Goal: Task Accomplishment & Management: Complete application form

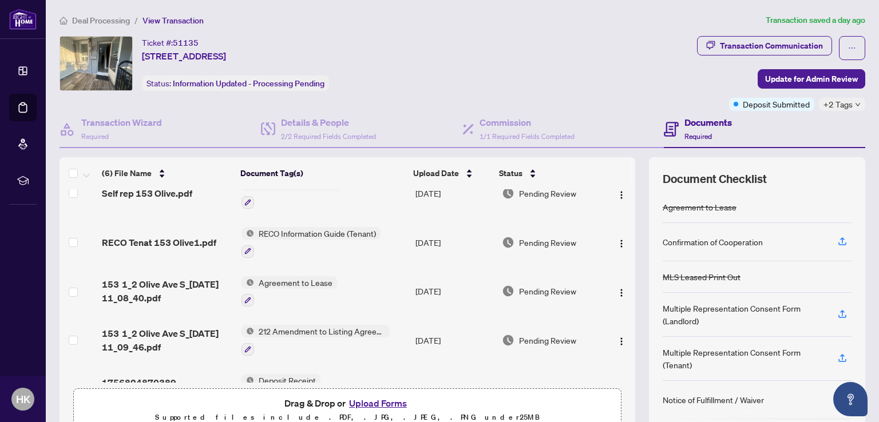
scroll to position [88, 0]
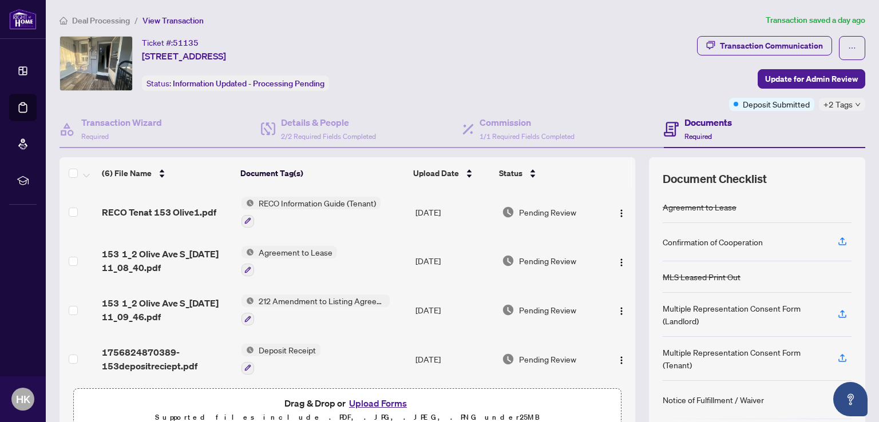
click at [359, 401] on button "Upload Forms" at bounding box center [378, 403] width 65 height 15
click at [373, 404] on button "Upload Forms" at bounding box center [378, 403] width 65 height 15
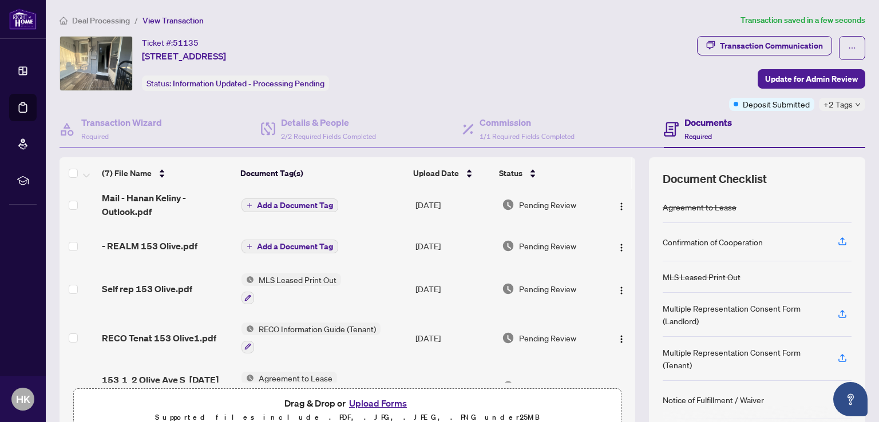
scroll to position [0, 0]
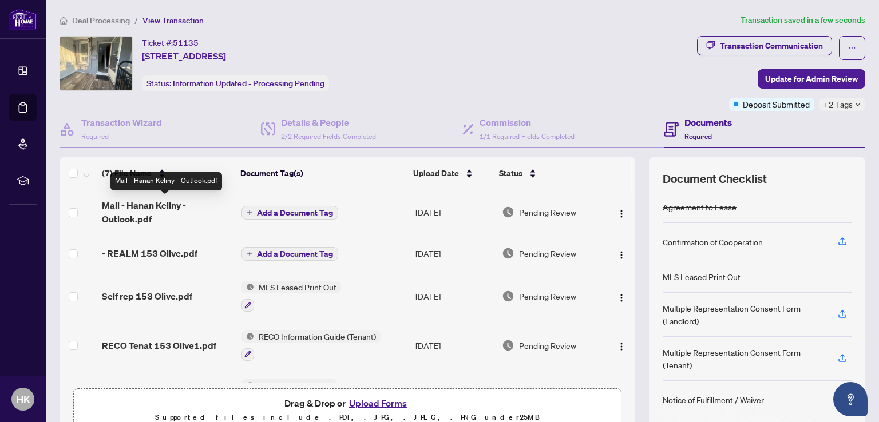
click at [139, 206] on span "Mail - Hanan Keliny - Outlook.pdf" at bounding box center [167, 212] width 130 height 27
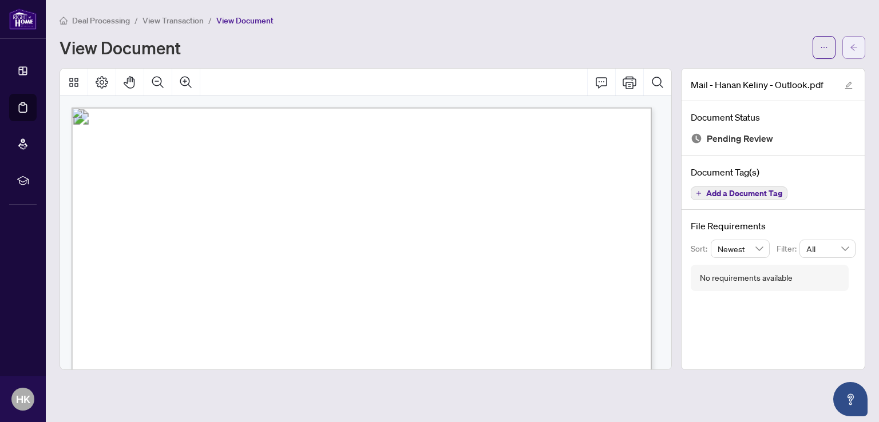
click at [848, 43] on button "button" at bounding box center [854, 47] width 23 height 23
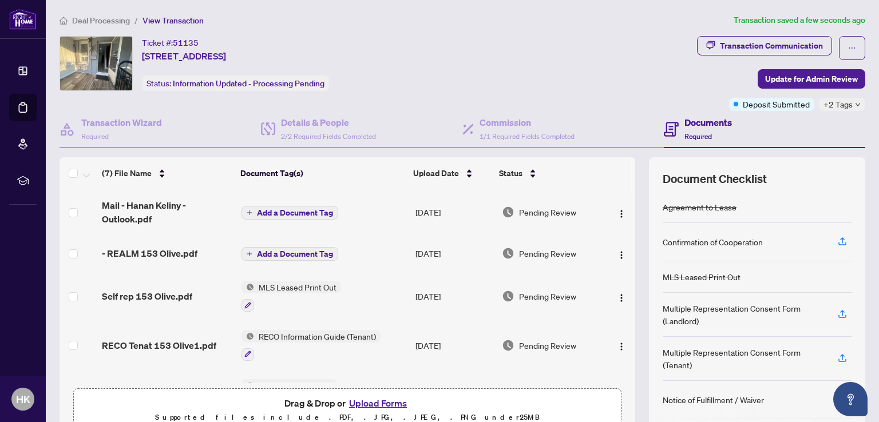
click at [270, 211] on span "Add a Document Tag" at bounding box center [295, 213] width 76 height 8
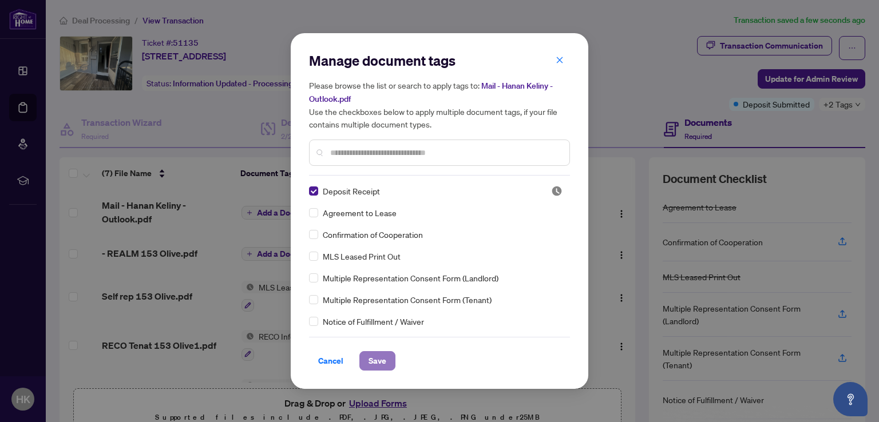
click at [378, 358] on span "Save" at bounding box center [378, 361] width 18 height 18
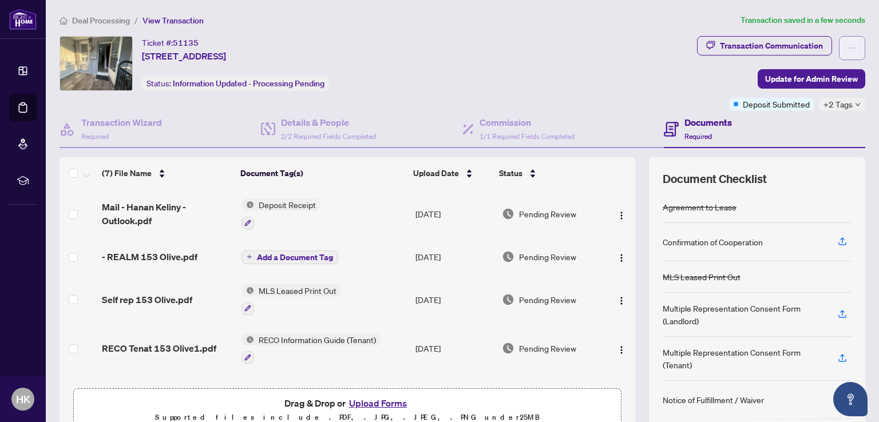
click at [848, 44] on icon "ellipsis" at bounding box center [852, 48] width 8 height 8
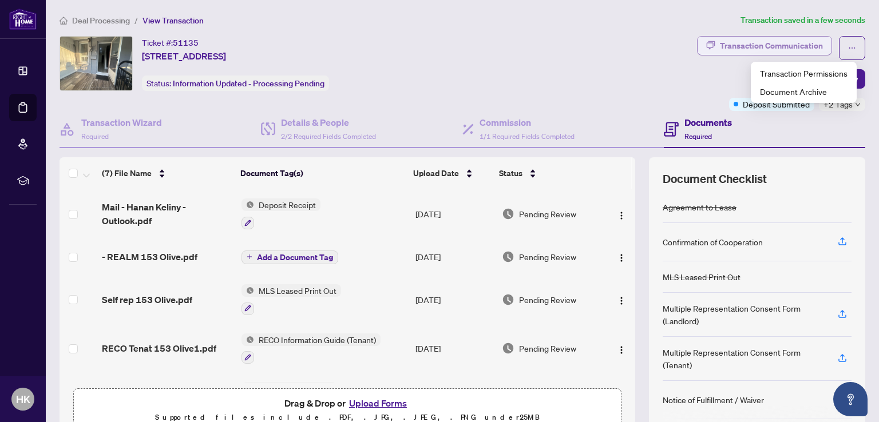
click at [762, 51] on div "Transaction Communication" at bounding box center [771, 46] width 103 height 18
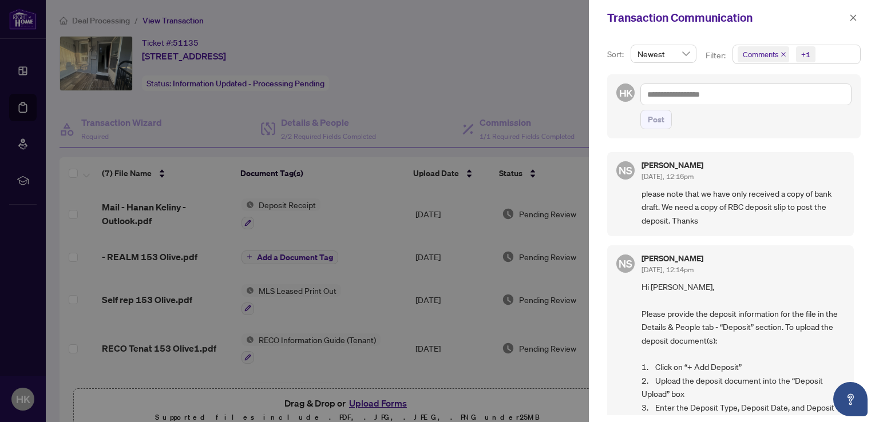
click at [501, 94] on div at bounding box center [439, 211] width 879 height 422
click at [374, 71] on div at bounding box center [439, 211] width 879 height 422
click at [852, 17] on icon "close" at bounding box center [853, 18] width 8 height 8
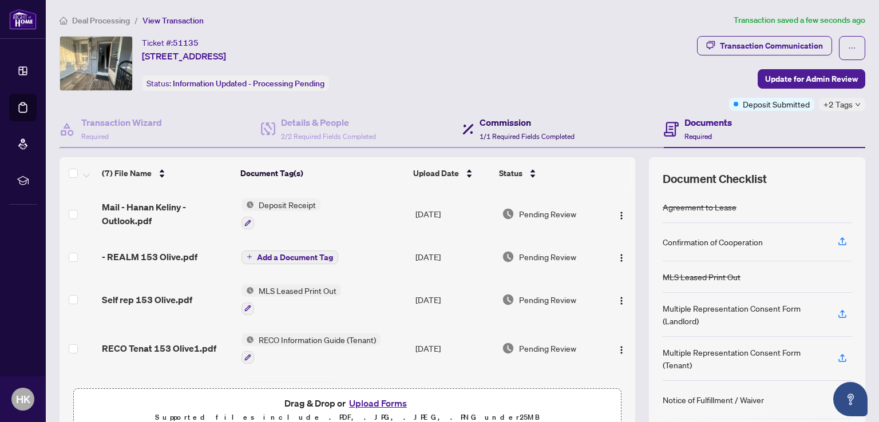
click at [509, 120] on h4 "Commission" at bounding box center [527, 123] width 95 height 14
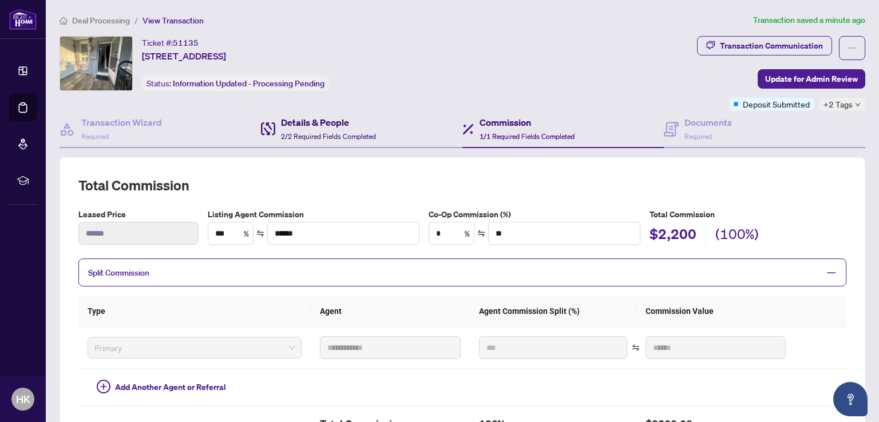
click at [318, 125] on h4 "Details & People" at bounding box center [328, 123] width 95 height 14
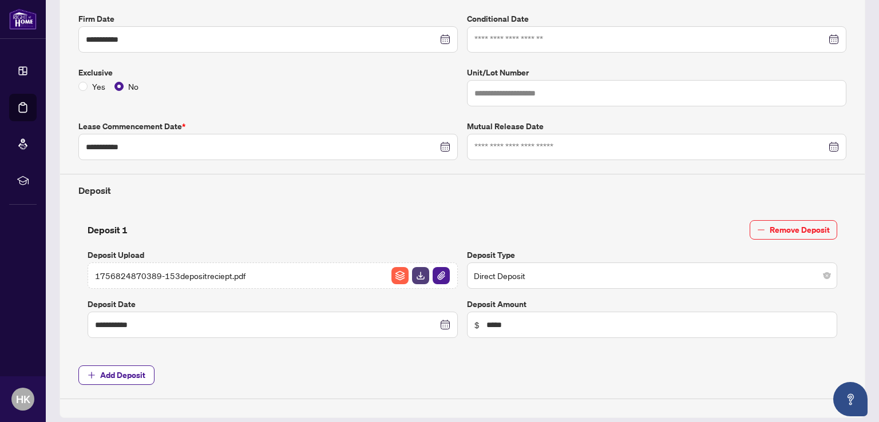
scroll to position [286, 0]
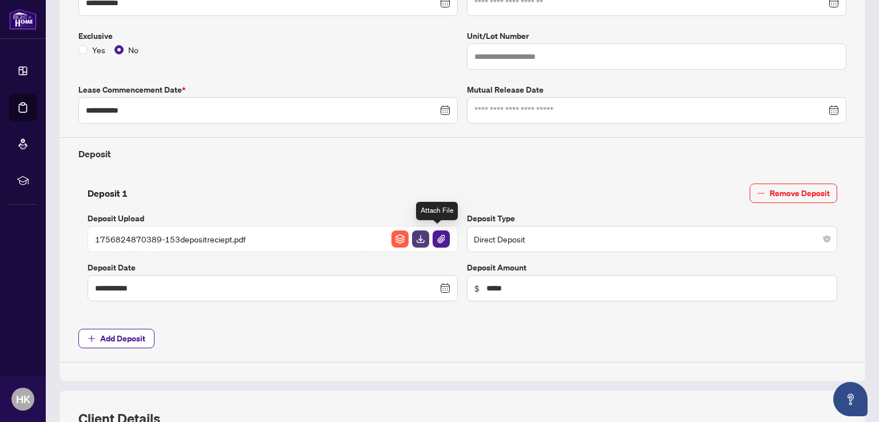
click at [436, 238] on img "button" at bounding box center [441, 239] width 17 height 17
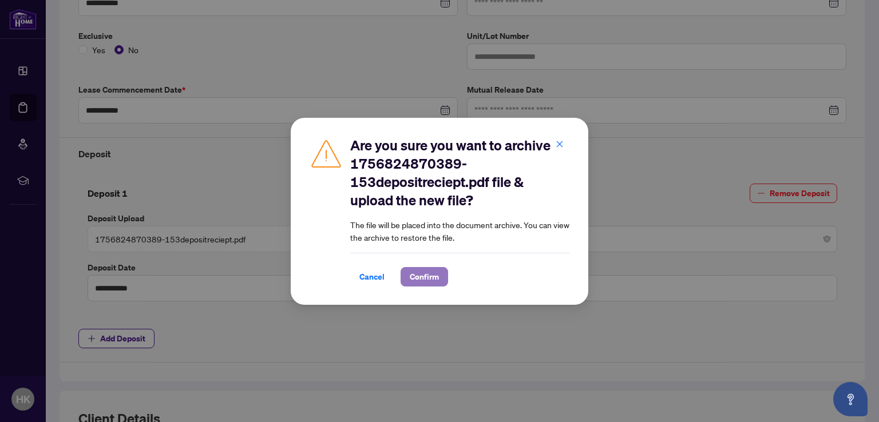
click at [422, 275] on span "Confirm" at bounding box center [424, 277] width 29 height 18
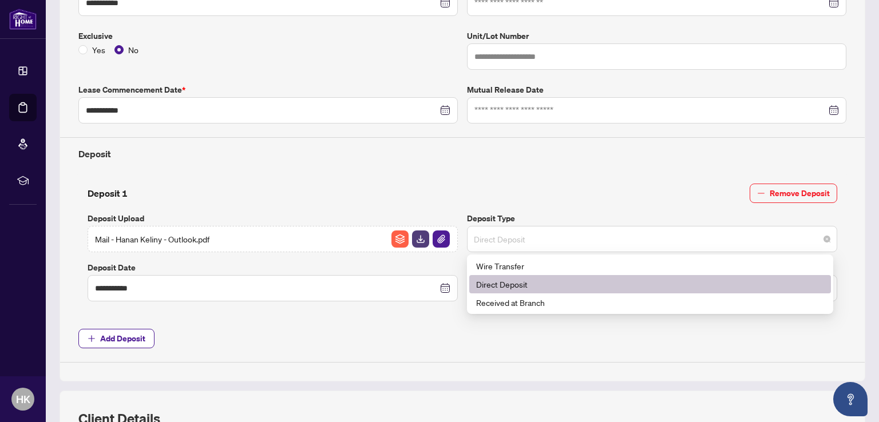
click at [521, 244] on span "Direct Deposit" at bounding box center [652, 239] width 357 height 22
click at [508, 282] on div "Direct Deposit" at bounding box center [650, 284] width 348 height 13
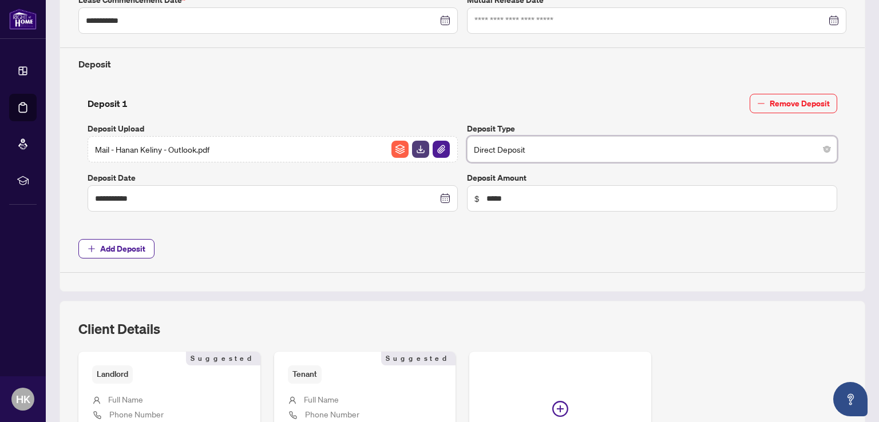
scroll to position [333, 0]
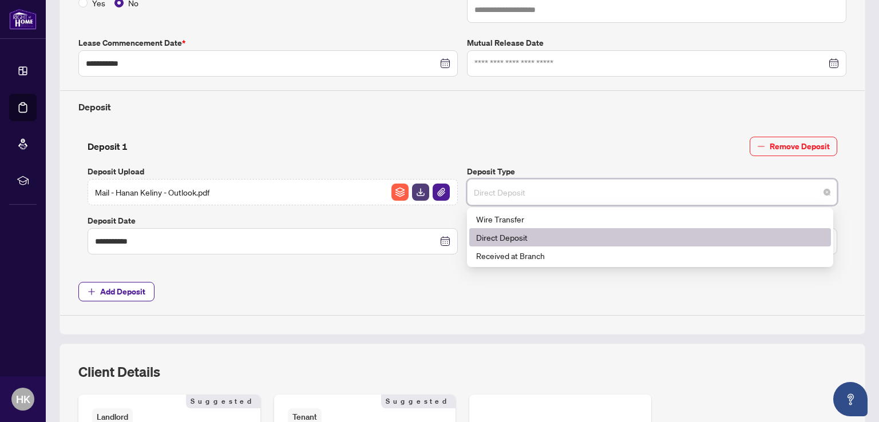
click at [614, 192] on span "Direct Deposit" at bounding box center [652, 192] width 357 height 22
click at [527, 235] on div "Direct Deposit" at bounding box center [650, 237] width 348 height 13
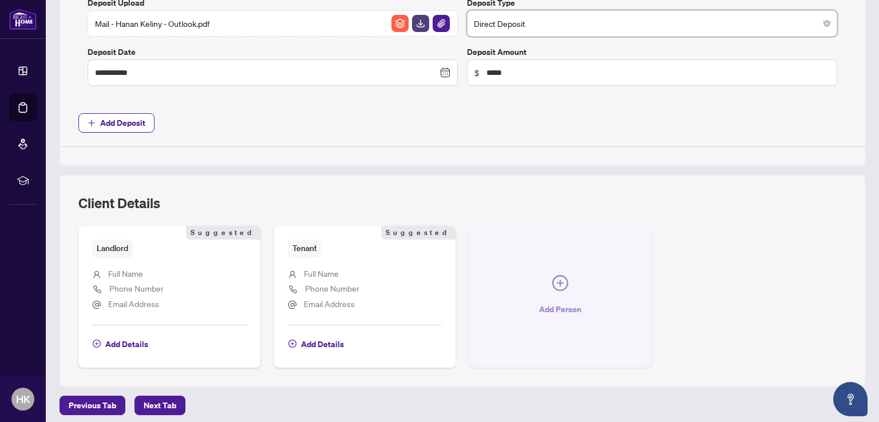
scroll to position [505, 0]
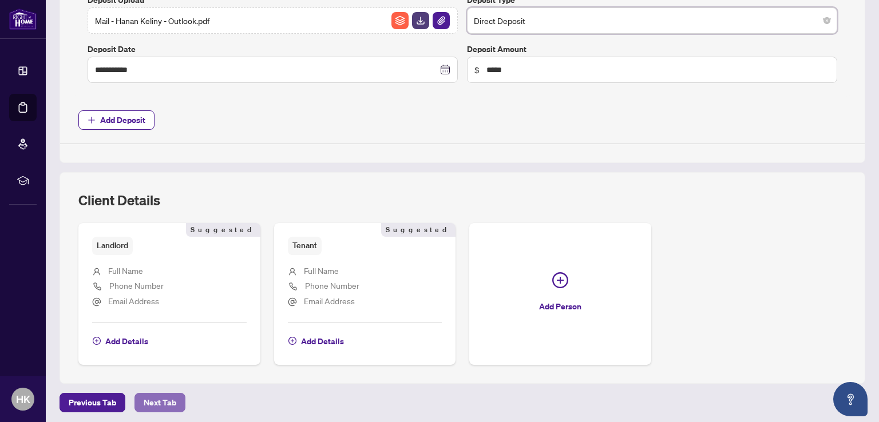
click at [167, 397] on span "Next Tab" at bounding box center [160, 403] width 33 height 18
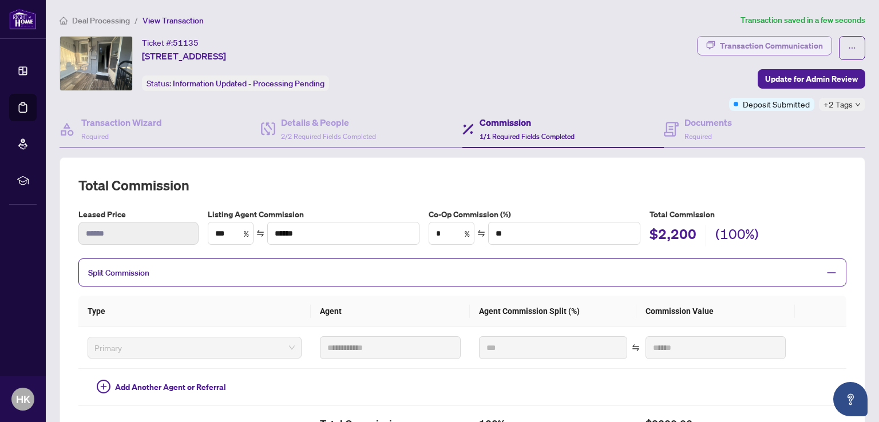
click at [750, 48] on div "Transaction Communication" at bounding box center [771, 46] width 103 height 18
type textarea "**********"
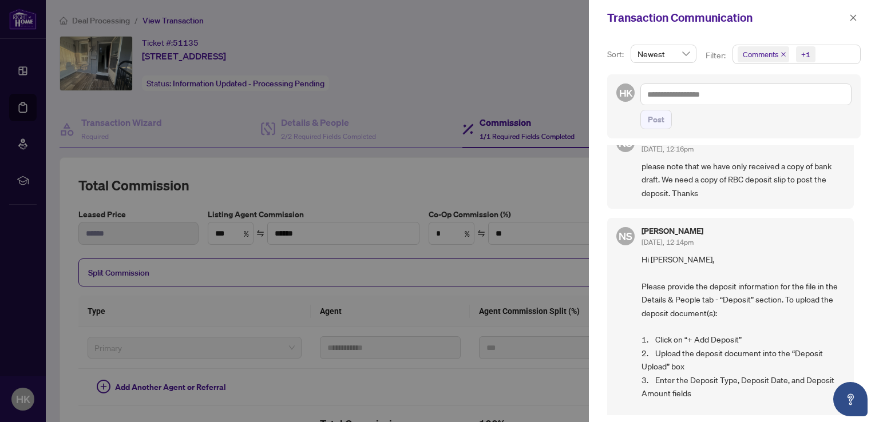
scroll to position [57, 0]
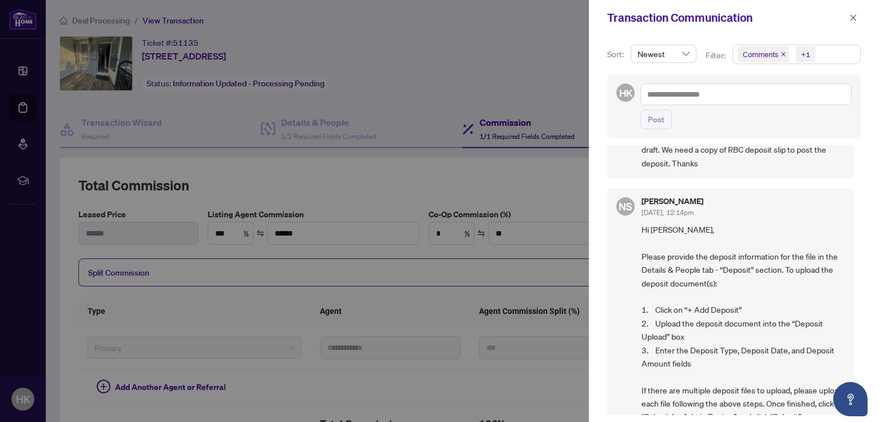
click at [438, 73] on div at bounding box center [439, 211] width 879 height 422
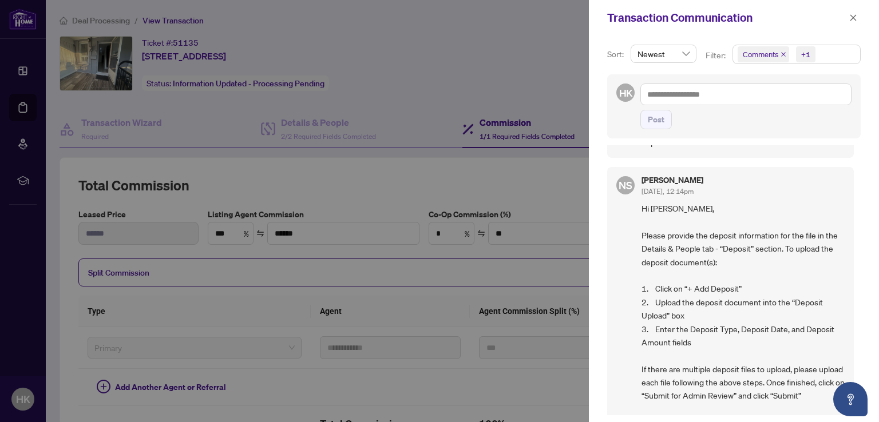
scroll to position [167, 0]
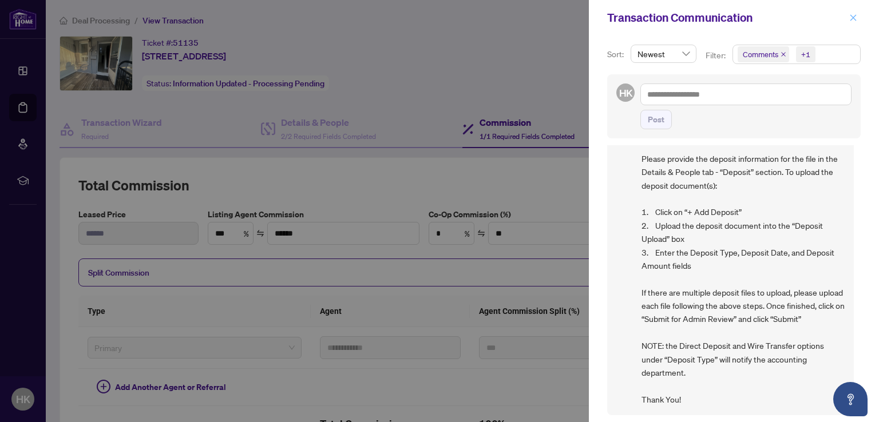
click at [859, 16] on button "button" at bounding box center [853, 18] width 15 height 14
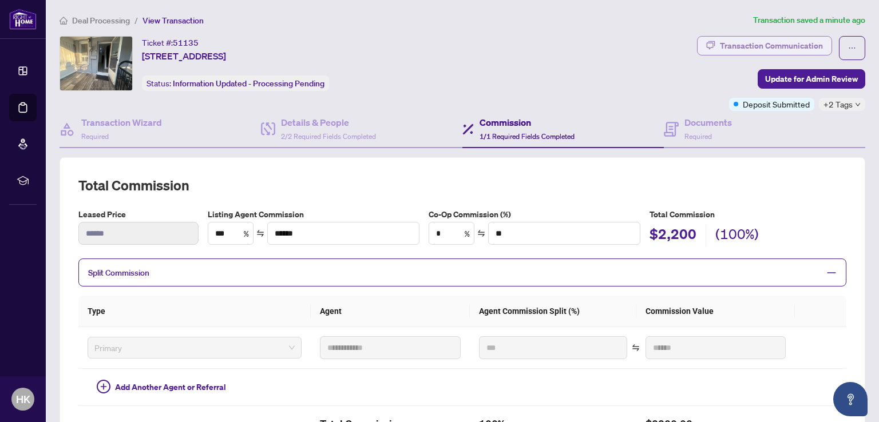
click at [798, 43] on div "Transaction Communication" at bounding box center [771, 46] width 103 height 18
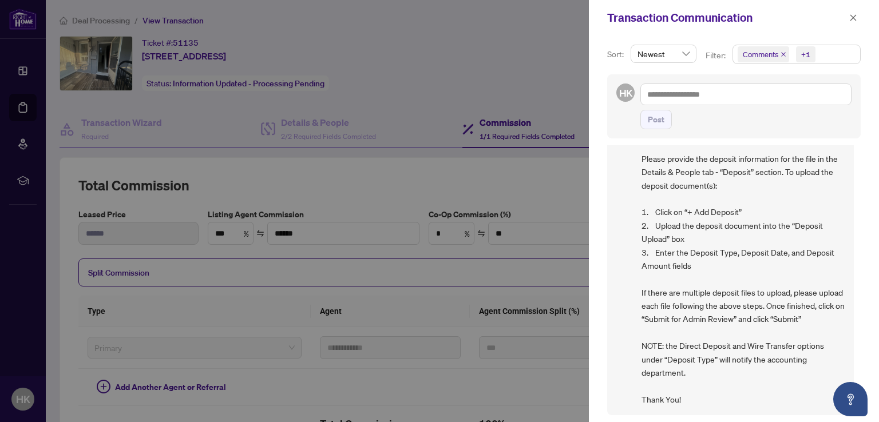
click at [540, 82] on div at bounding box center [439, 211] width 879 height 422
click at [853, 18] on icon "close" at bounding box center [854, 17] width 6 height 6
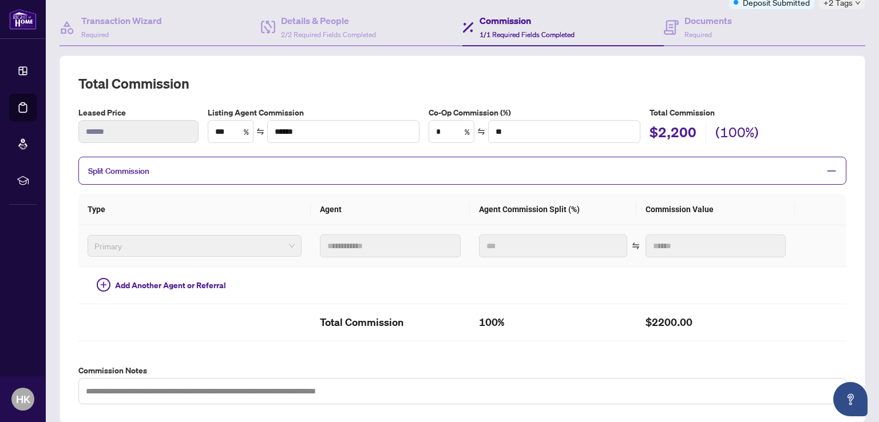
scroll to position [101, 0]
click at [296, 38] on div "Details & People 2/2 Required Fields Completed" at bounding box center [328, 27] width 95 height 27
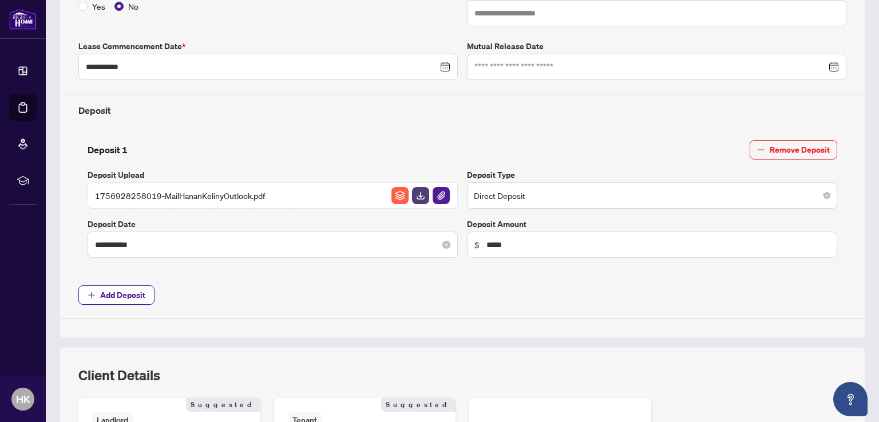
scroll to position [330, 0]
click at [118, 292] on span "Add Deposit" at bounding box center [122, 295] width 45 height 18
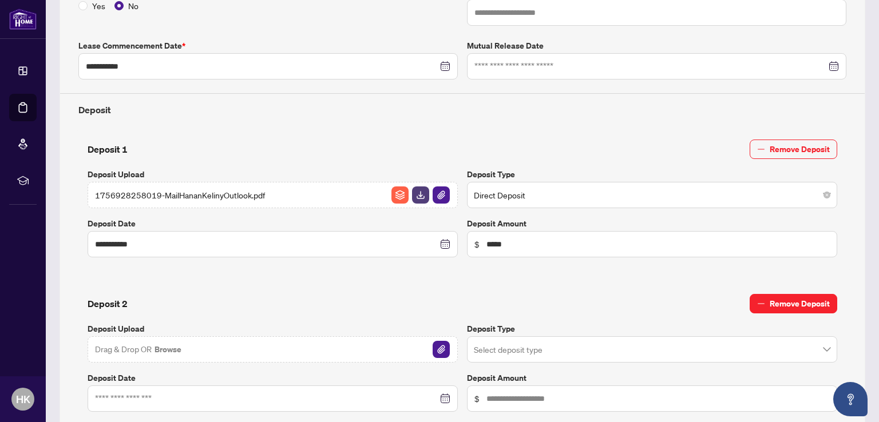
click at [780, 303] on span "Remove Deposit" at bounding box center [800, 304] width 60 height 18
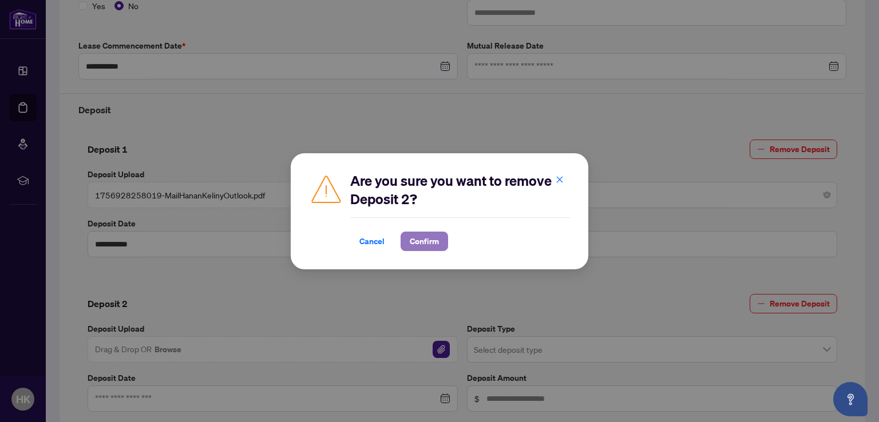
click at [428, 241] on span "Confirm" at bounding box center [424, 241] width 29 height 18
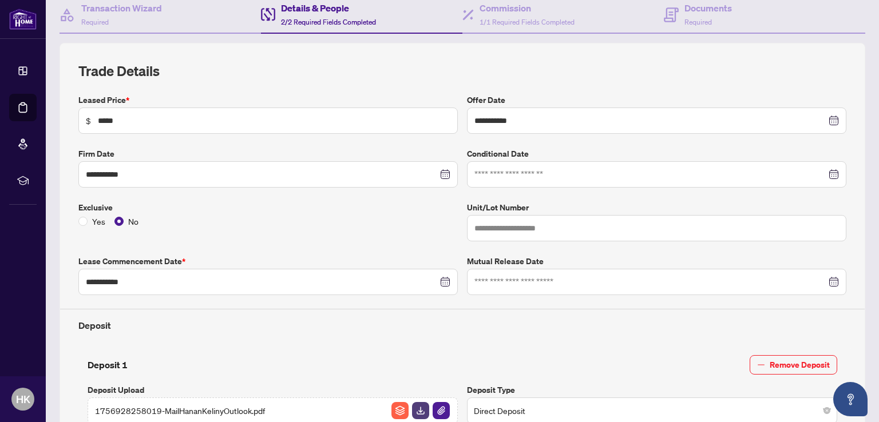
scroll to position [0, 0]
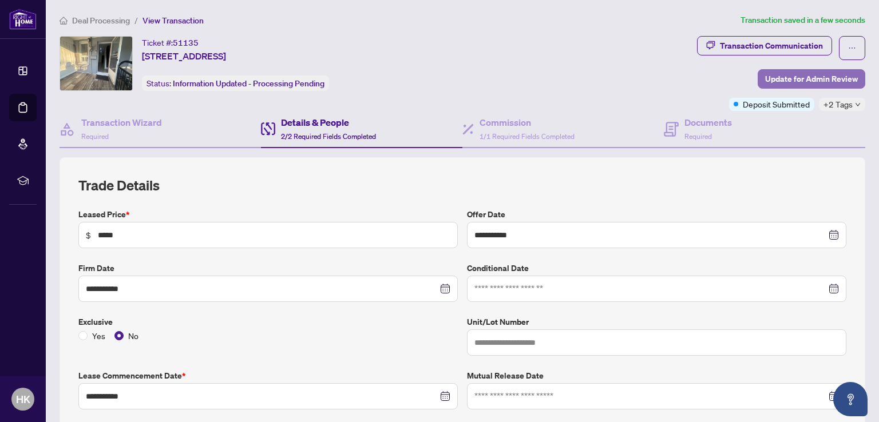
click at [778, 81] on span "Update for Admin Review" at bounding box center [811, 79] width 93 height 18
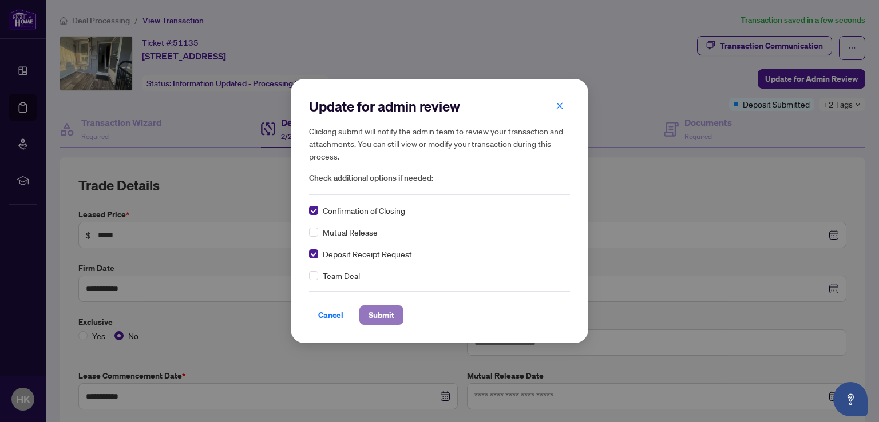
drag, startPoint x: 390, startPoint y: 315, endPoint x: 382, endPoint y: 321, distance: 10.6
click at [390, 315] on span "Submit" at bounding box center [382, 315] width 26 height 18
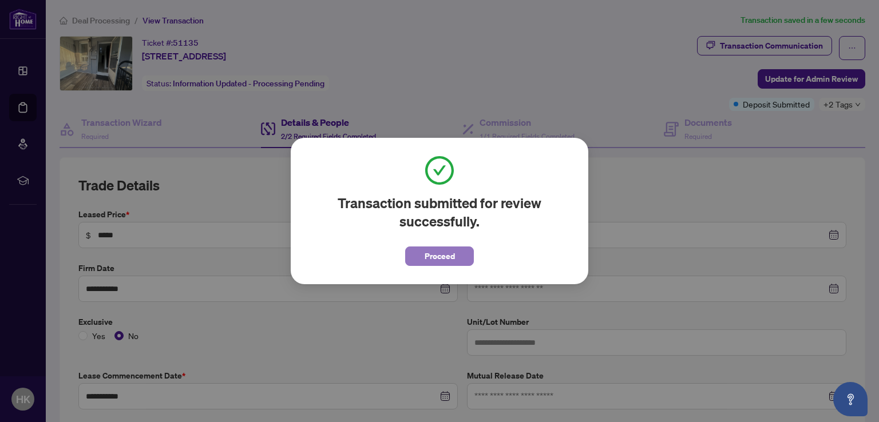
click at [439, 256] on span "Proceed" at bounding box center [440, 256] width 30 height 18
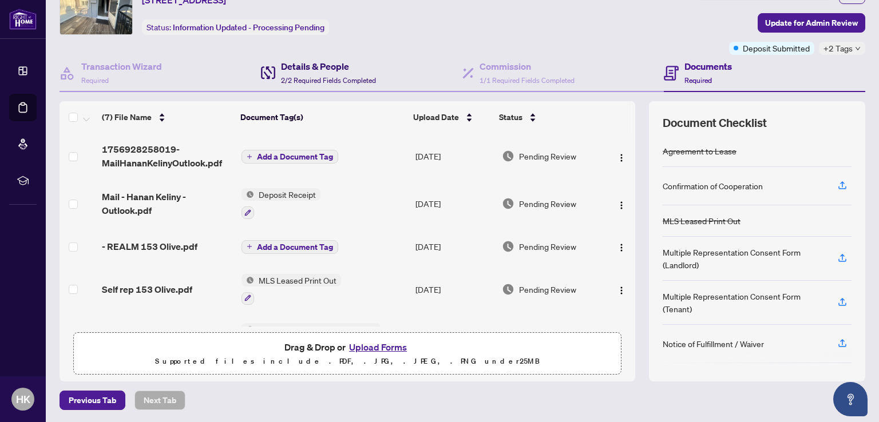
click at [310, 65] on h4 "Details & People" at bounding box center [328, 67] width 95 height 14
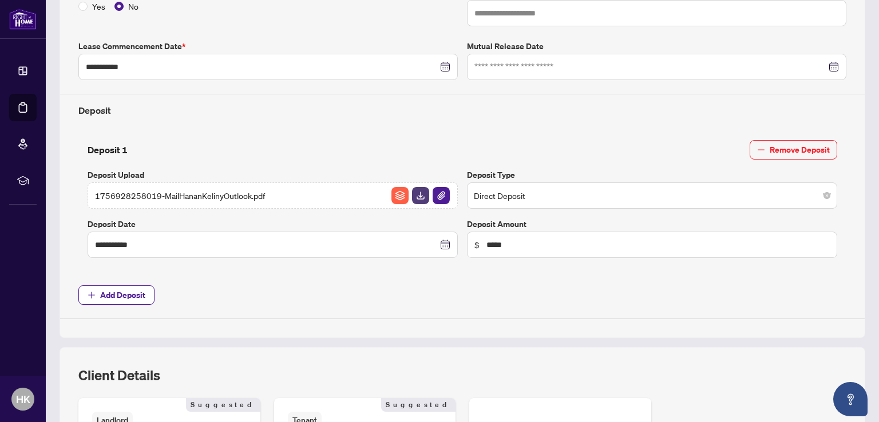
scroll to position [342, 0]
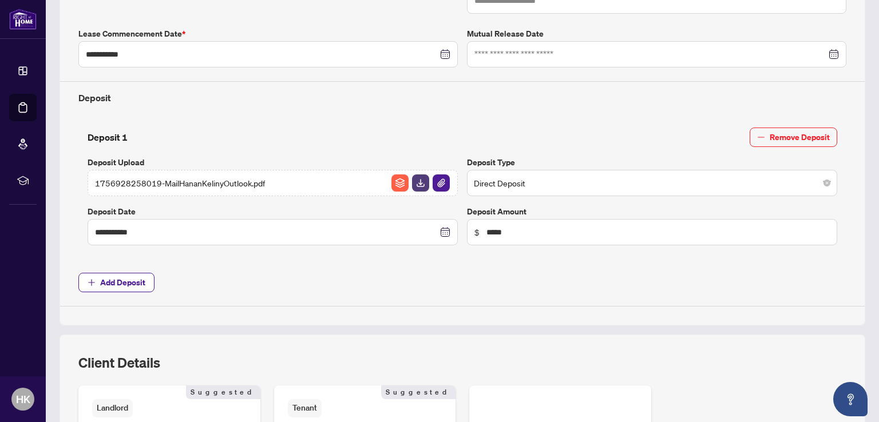
click at [197, 177] on span "1756928258019-MailHananKelinyOutlook.pdf" at bounding box center [180, 183] width 170 height 13
click at [440, 180] on img "button" at bounding box center [441, 183] width 17 height 17
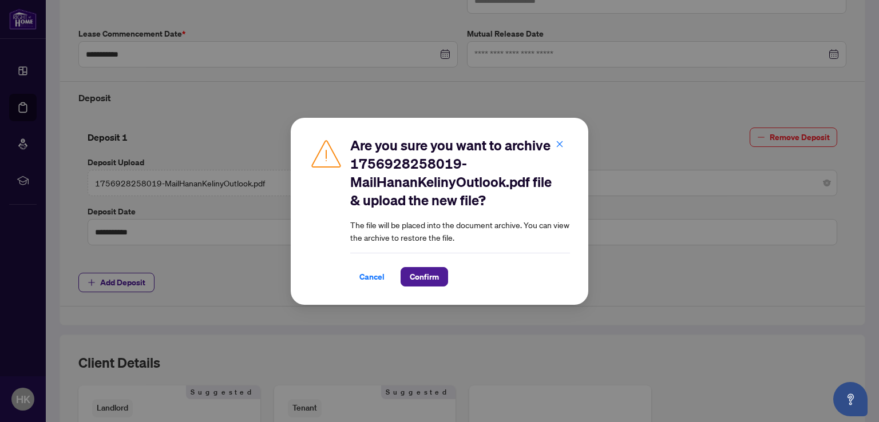
click at [366, 268] on span "Cancel" at bounding box center [371, 277] width 25 height 18
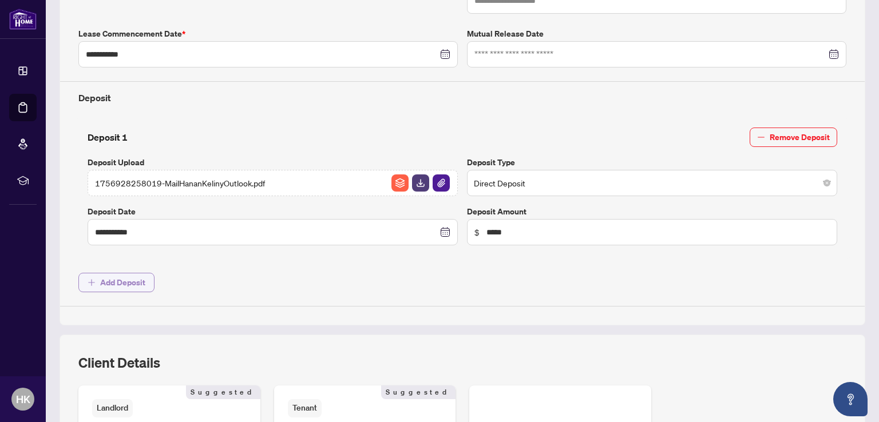
click at [125, 278] on span "Add Deposit" at bounding box center [122, 283] width 45 height 18
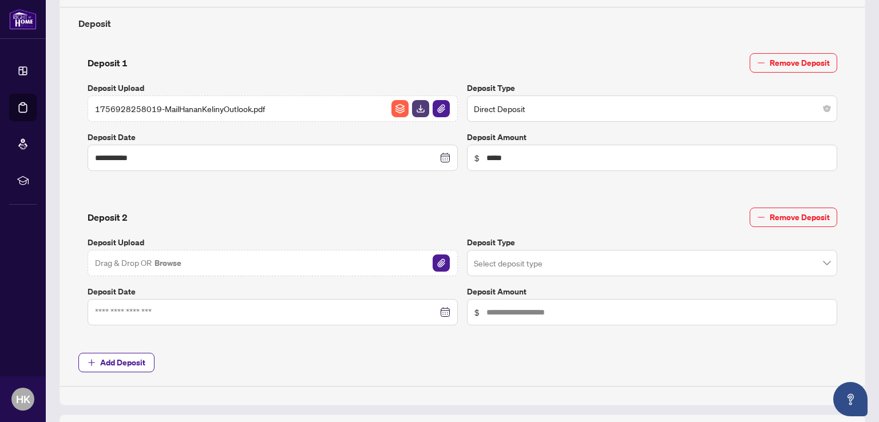
scroll to position [457, 0]
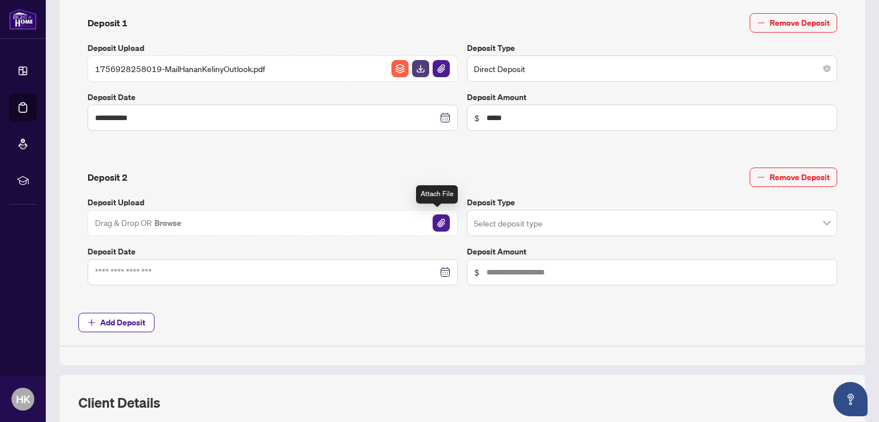
click at [437, 220] on img "button" at bounding box center [441, 223] width 17 height 17
click at [490, 223] on input "search" at bounding box center [647, 224] width 346 height 25
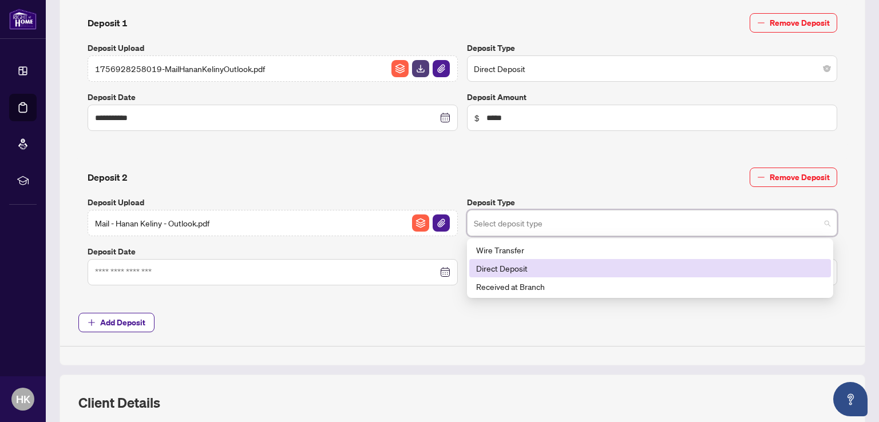
click at [483, 266] on div "Direct Deposit" at bounding box center [650, 268] width 348 height 13
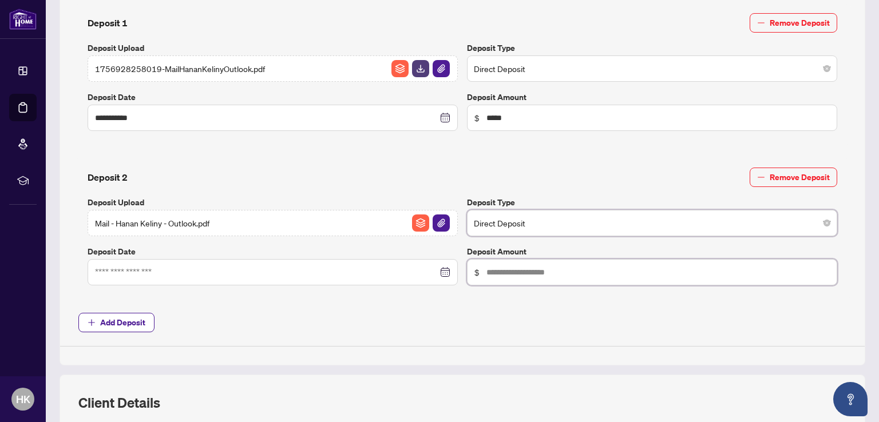
click at [486, 266] on input "text" at bounding box center [657, 272] width 343 height 13
type input "*****"
click at [138, 266] on input at bounding box center [266, 272] width 343 height 13
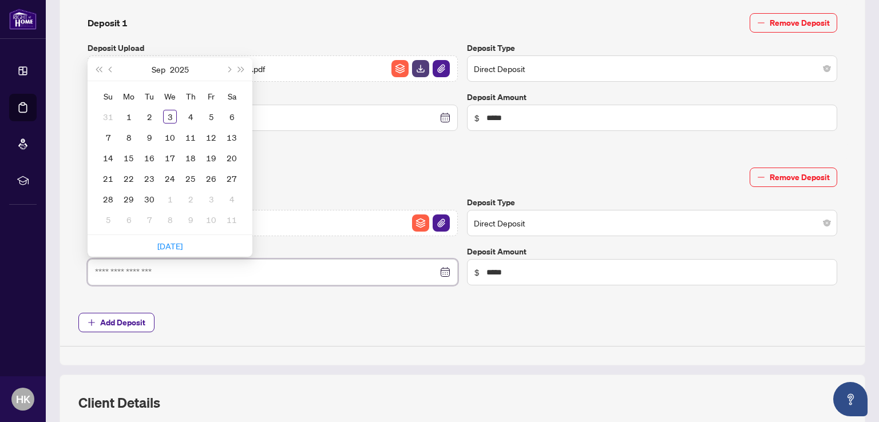
type input "**********"
click at [453, 168] on div "Deposit 2 Remove Deposit" at bounding box center [463, 177] width 750 height 19
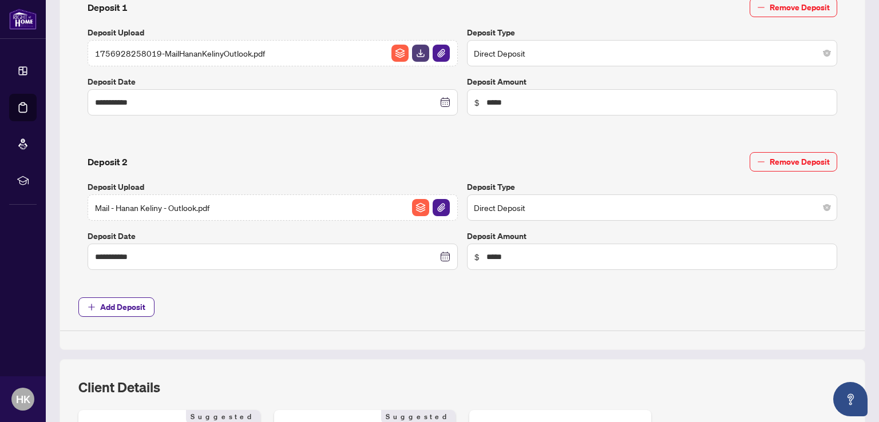
scroll to position [430, 0]
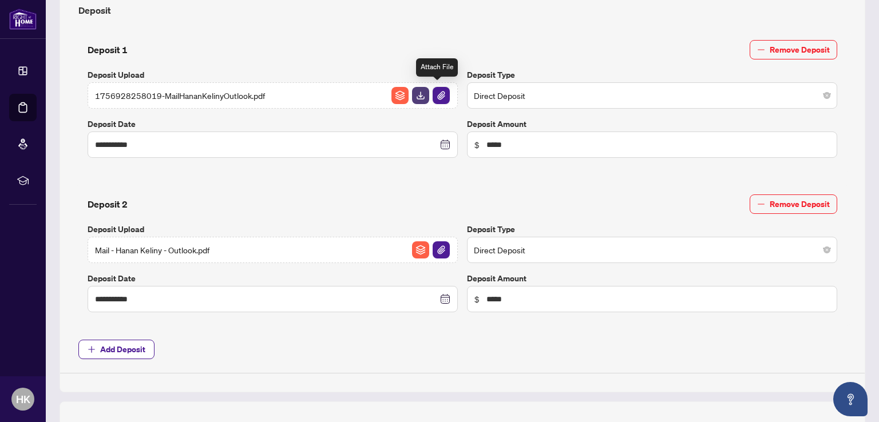
click at [440, 94] on img "button" at bounding box center [441, 95] width 17 height 17
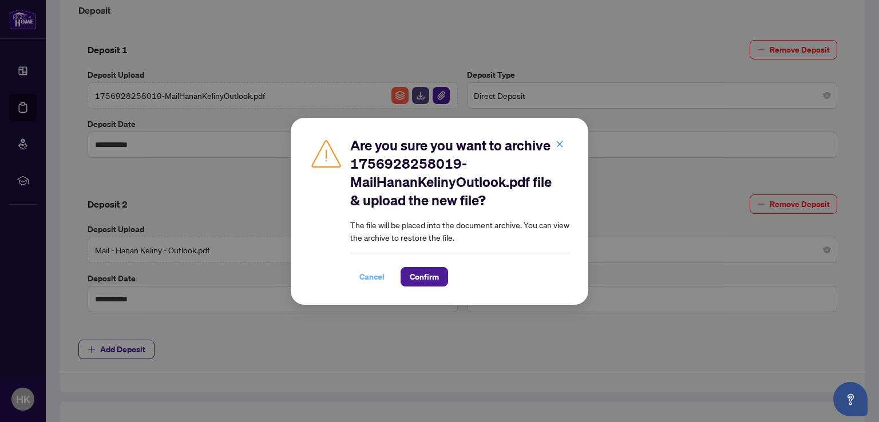
drag, startPoint x: 379, startPoint y: 275, endPoint x: 366, endPoint y: 273, distance: 13.4
click at [379, 275] on span "Cancel" at bounding box center [371, 277] width 25 height 18
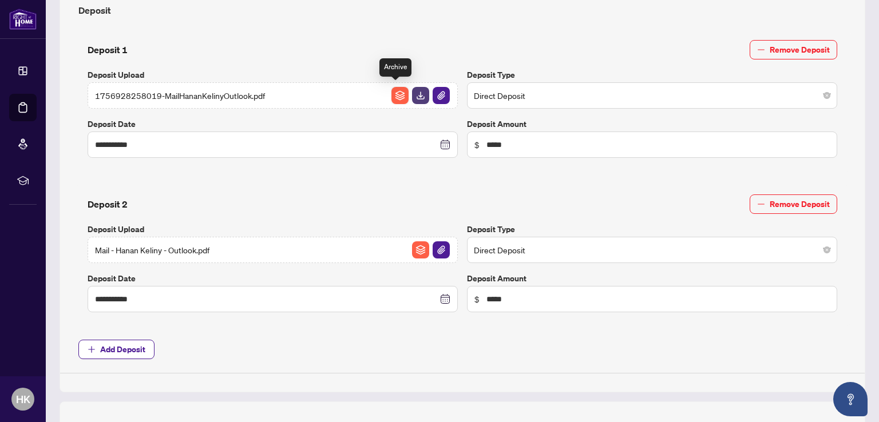
click at [394, 90] on img "button" at bounding box center [399, 95] width 17 height 17
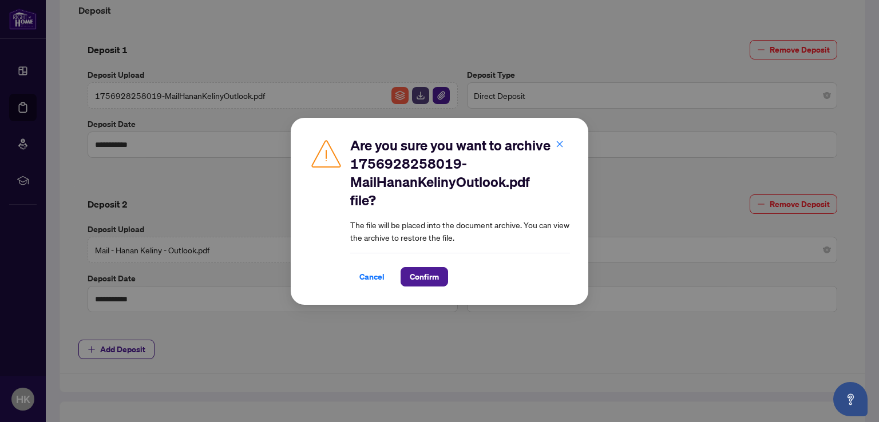
click at [414, 274] on span "Confirm" at bounding box center [424, 277] width 29 height 18
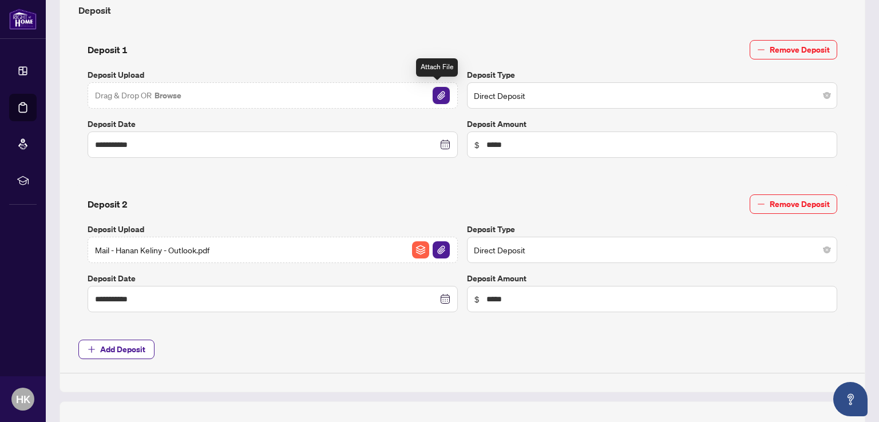
click at [434, 90] on img "button" at bounding box center [441, 95] width 17 height 17
click at [126, 98] on span "153 deposit reciept.pdf" at bounding box center [137, 95] width 84 height 13
click at [157, 92] on span "153 deposit reciept.pdf" at bounding box center [137, 95] width 84 height 13
click at [158, 94] on span "153 deposit reciept.pdf" at bounding box center [137, 95] width 84 height 13
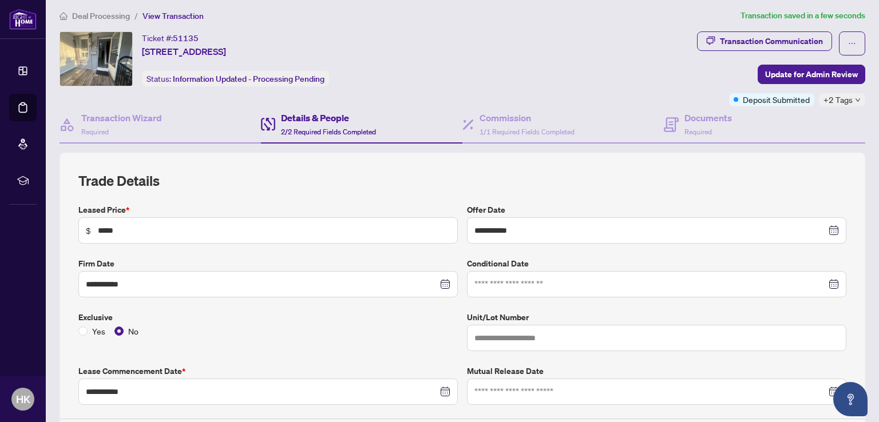
scroll to position [0, 0]
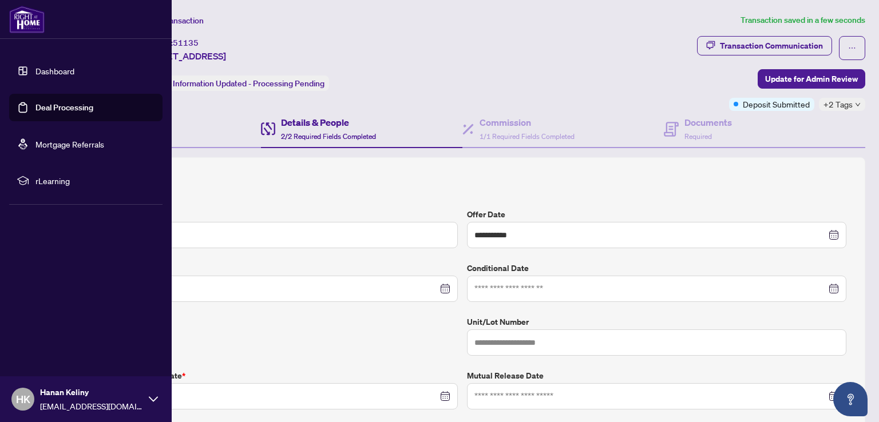
click at [38, 71] on link "Dashboard" at bounding box center [54, 71] width 39 height 10
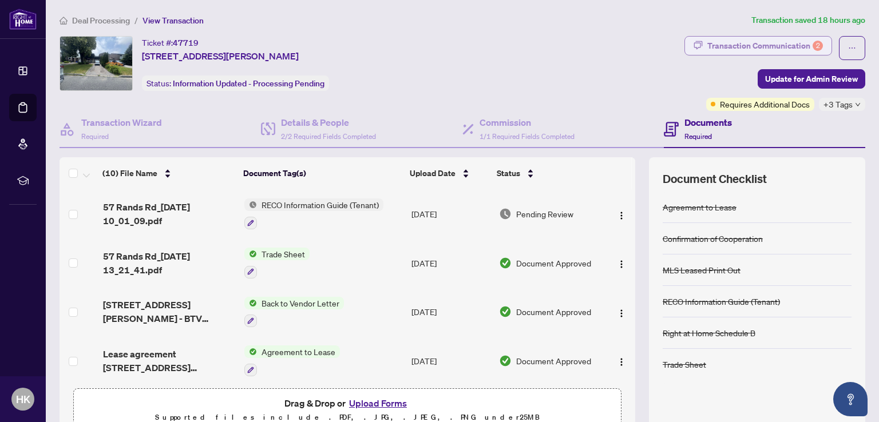
click at [787, 46] on div "Transaction Communication 2" at bounding box center [765, 46] width 116 height 18
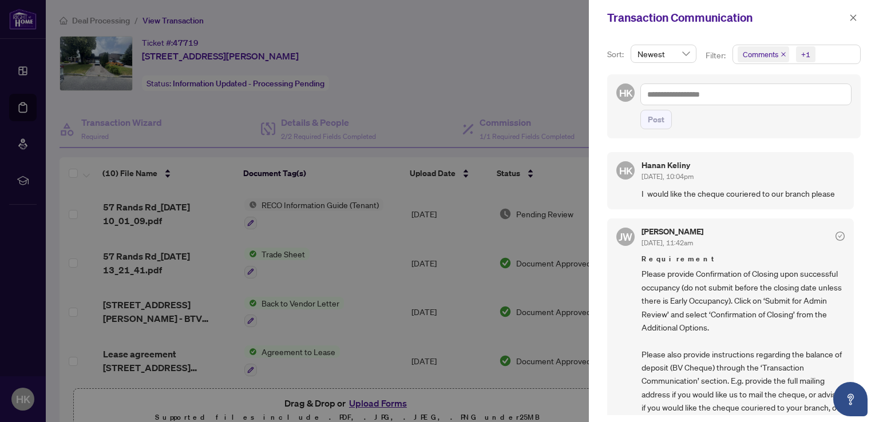
click at [781, 55] on icon "close" at bounding box center [784, 55] width 6 height 6
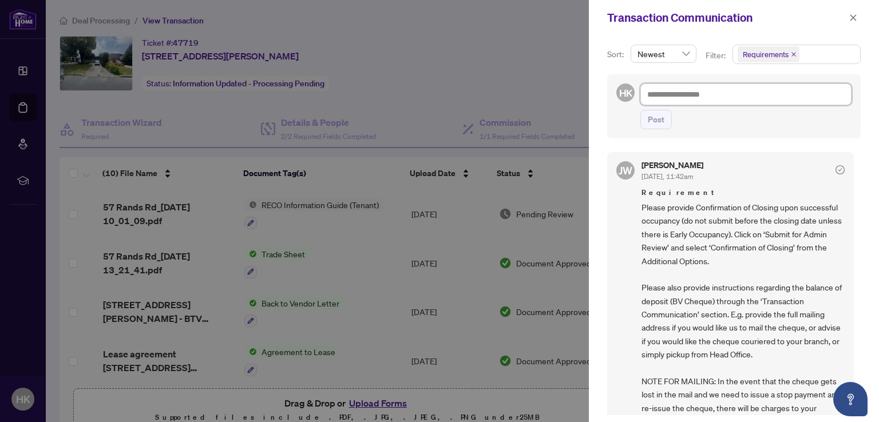
click at [709, 94] on textarea at bounding box center [745, 95] width 211 height 22
click at [772, 89] on textarea at bounding box center [745, 95] width 211 height 22
click at [853, 17] on icon "close" at bounding box center [854, 17] width 6 height 6
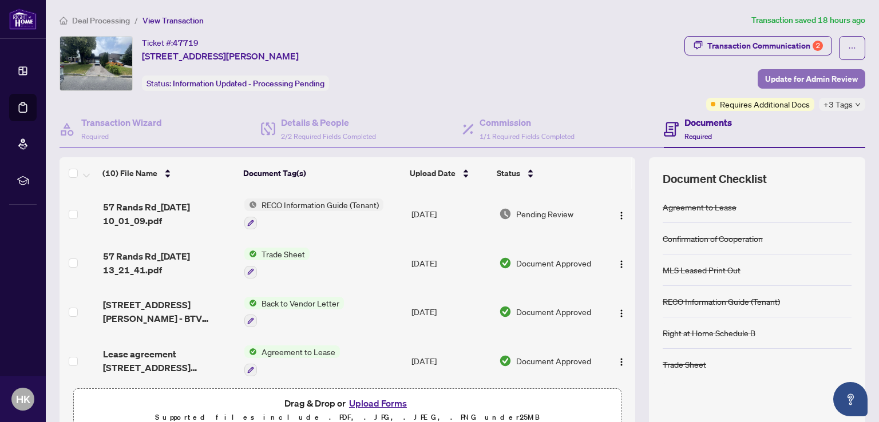
click at [825, 74] on span "Update for Admin Review" at bounding box center [811, 79] width 93 height 18
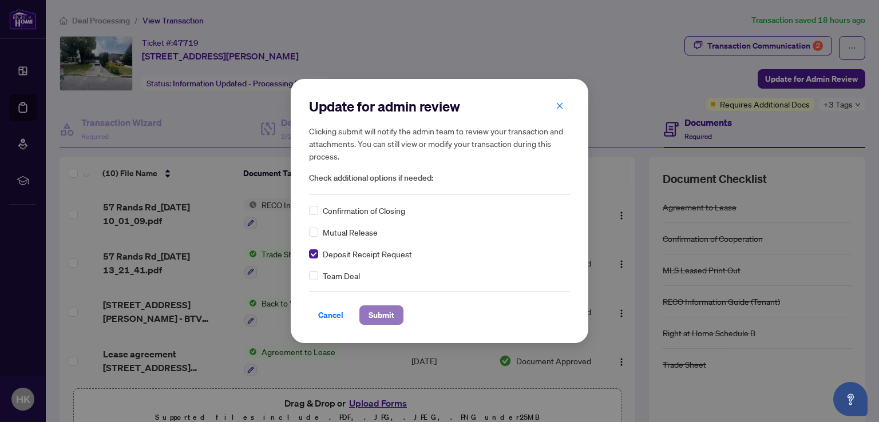
click at [377, 317] on span "Submit" at bounding box center [382, 315] width 26 height 18
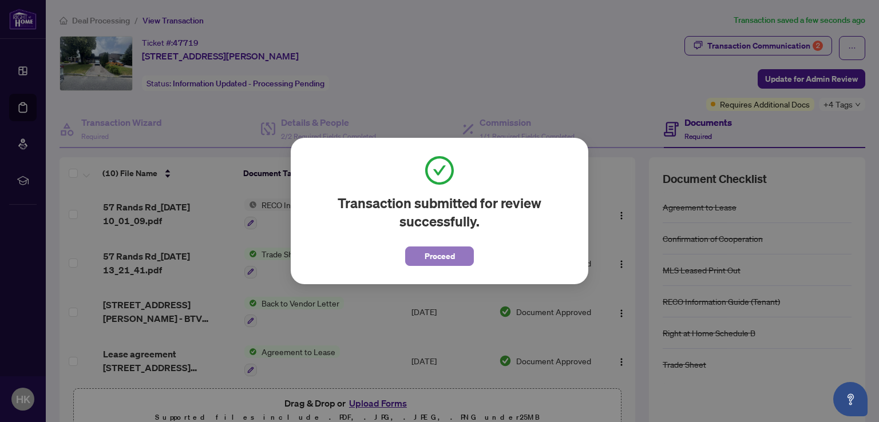
click at [438, 259] on span "Proceed" at bounding box center [440, 256] width 30 height 18
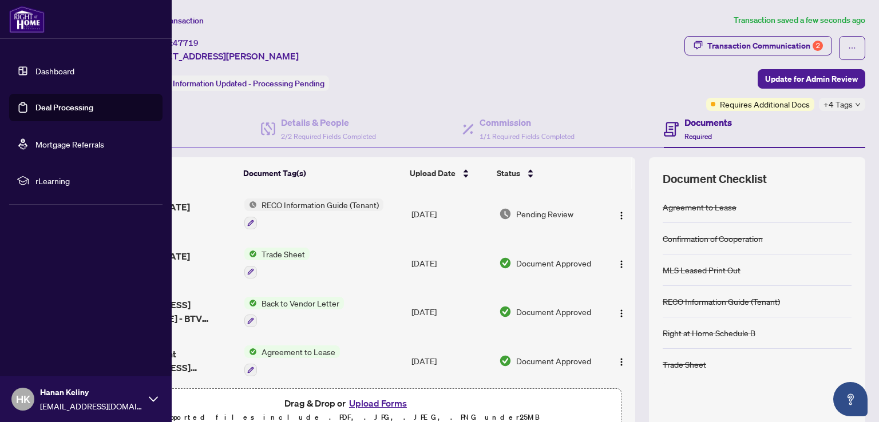
click at [35, 69] on link "Dashboard" at bounding box center [54, 71] width 39 height 10
